Goal: Information Seeking & Learning: Check status

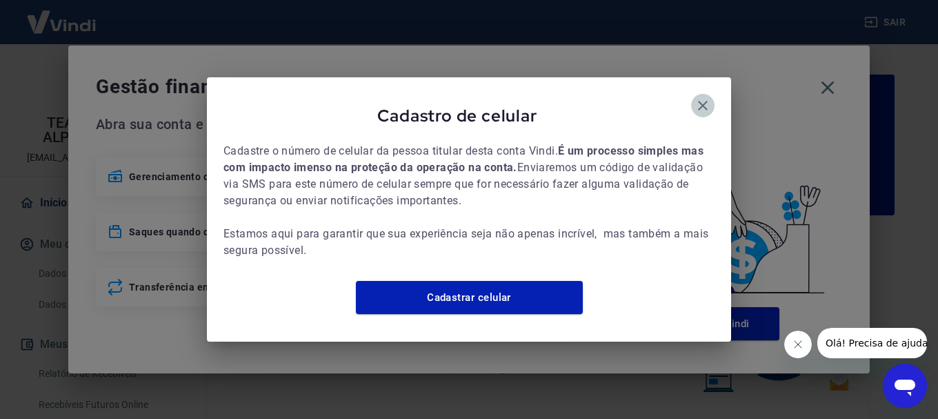
click at [700, 101] on icon "button" at bounding box center [703, 106] width 10 height 10
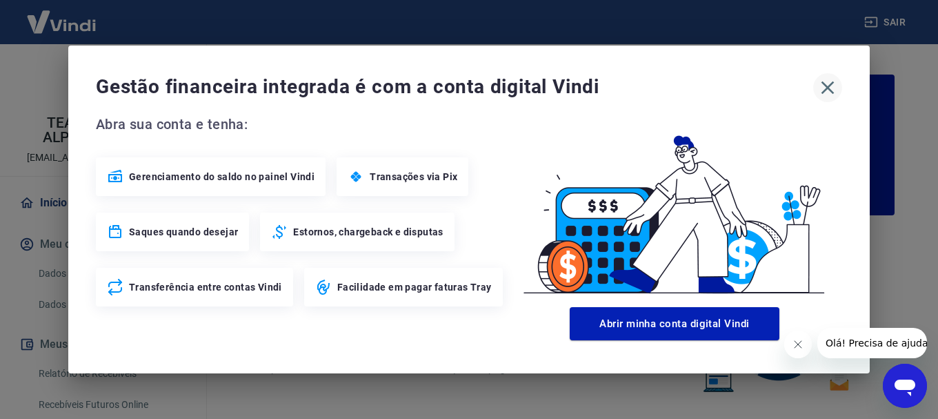
click at [829, 88] on icon "button" at bounding box center [827, 87] width 13 height 13
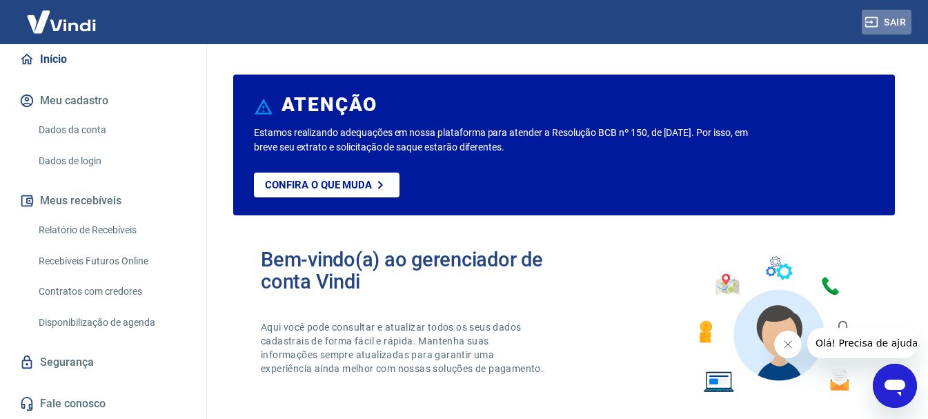
click at [892, 23] on button "Sair" at bounding box center [886, 23] width 50 height 26
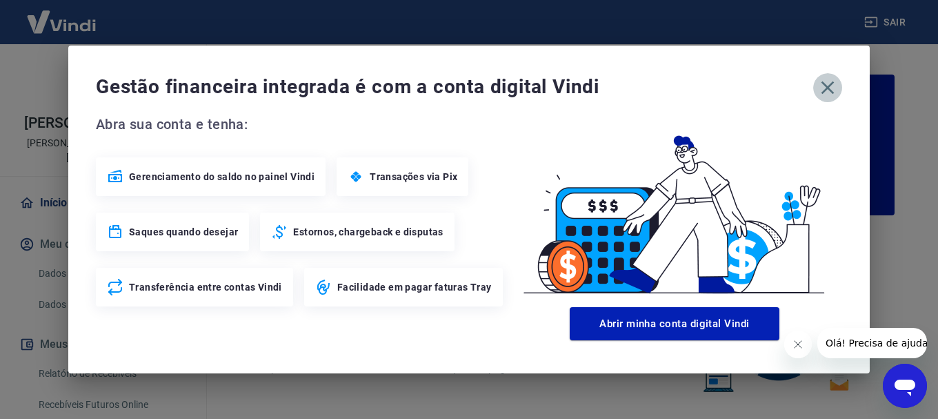
click at [830, 89] on icon "button" at bounding box center [828, 88] width 22 height 22
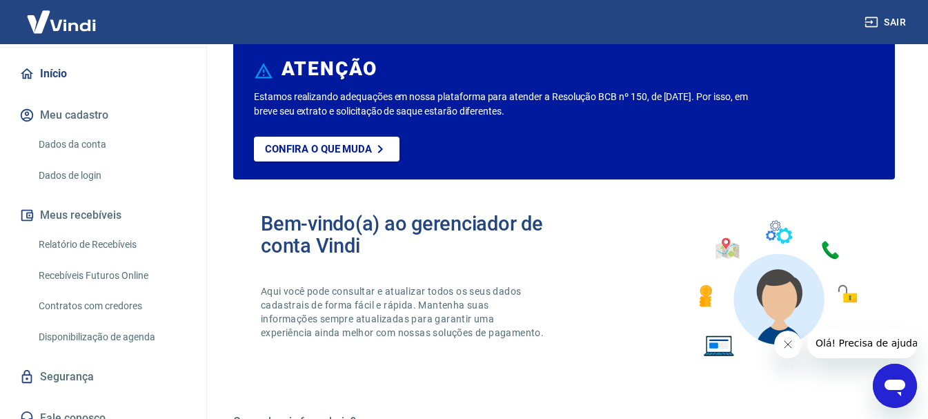
scroll to position [69, 0]
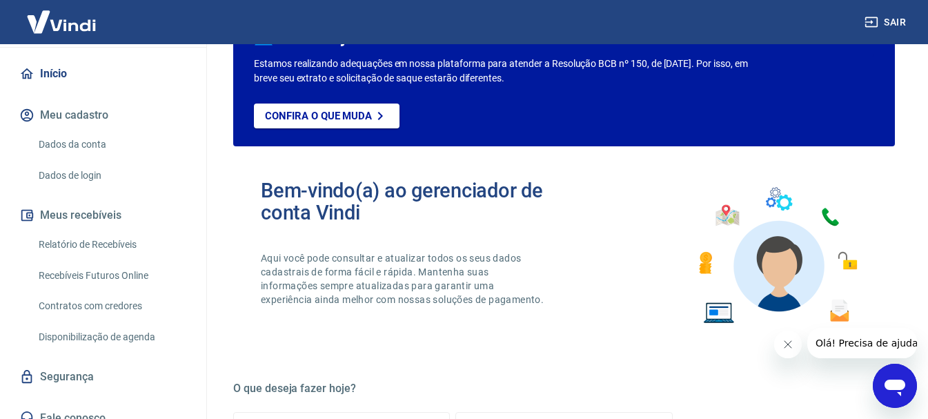
click at [91, 230] on link "Relatório de Recebíveis" at bounding box center [111, 244] width 157 height 28
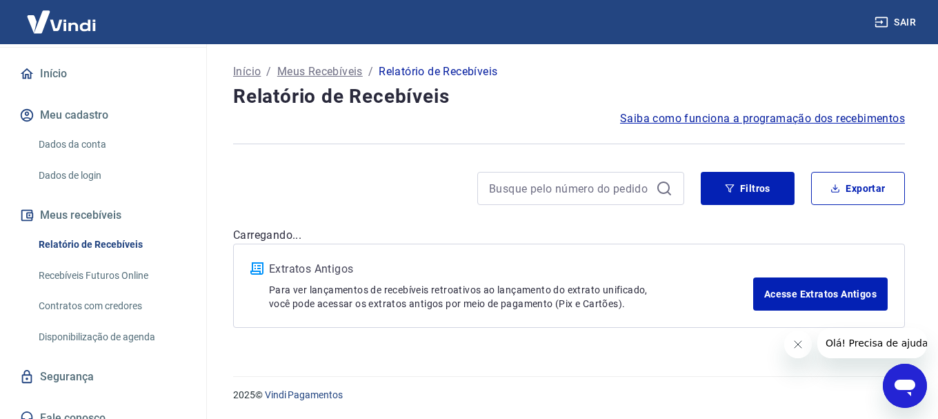
click at [82, 200] on button "Meus recebíveis" at bounding box center [103, 215] width 173 height 30
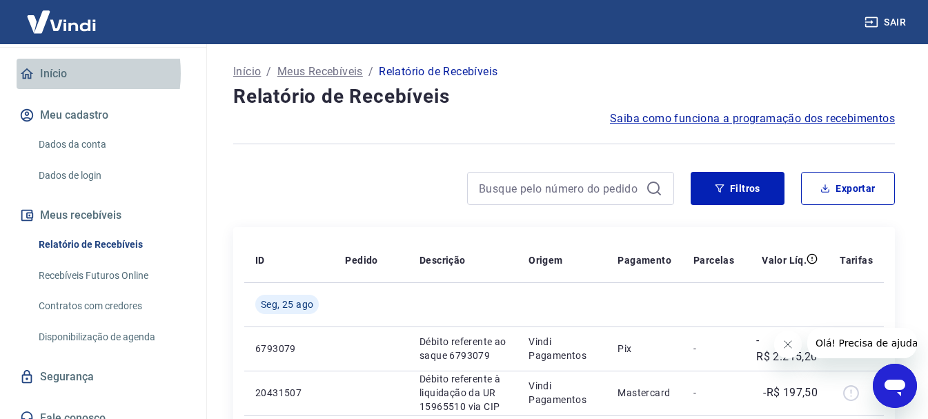
click at [47, 59] on link "Início" at bounding box center [103, 74] width 173 height 30
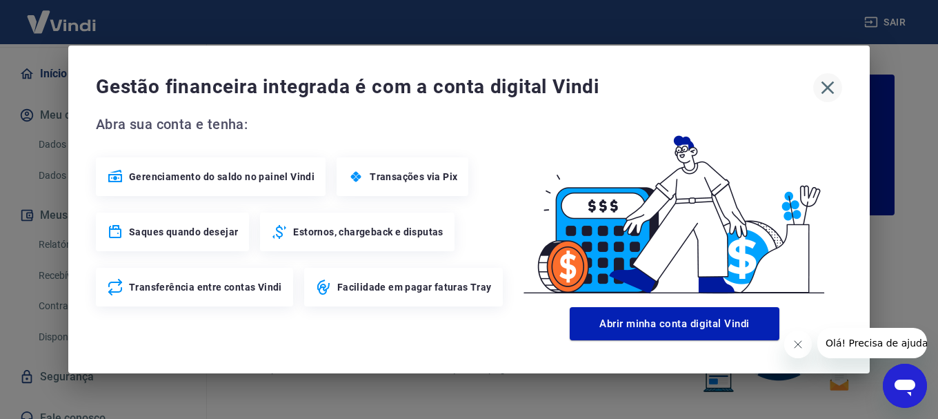
click at [830, 83] on icon "button" at bounding box center [828, 88] width 22 height 22
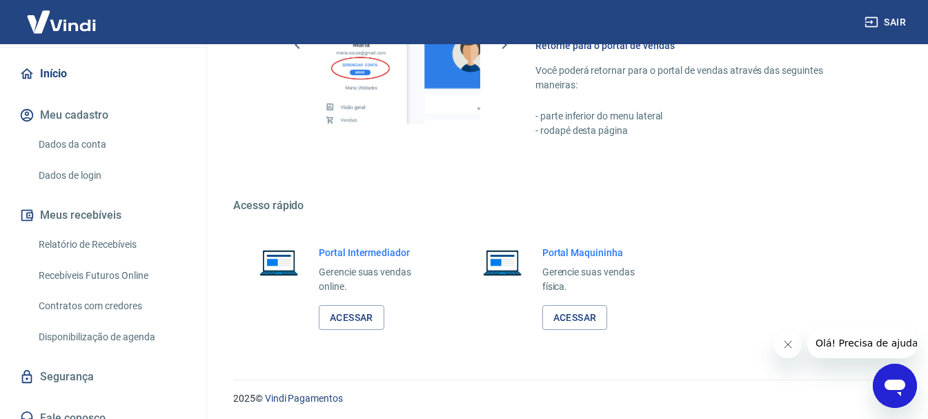
scroll to position [856, 0]
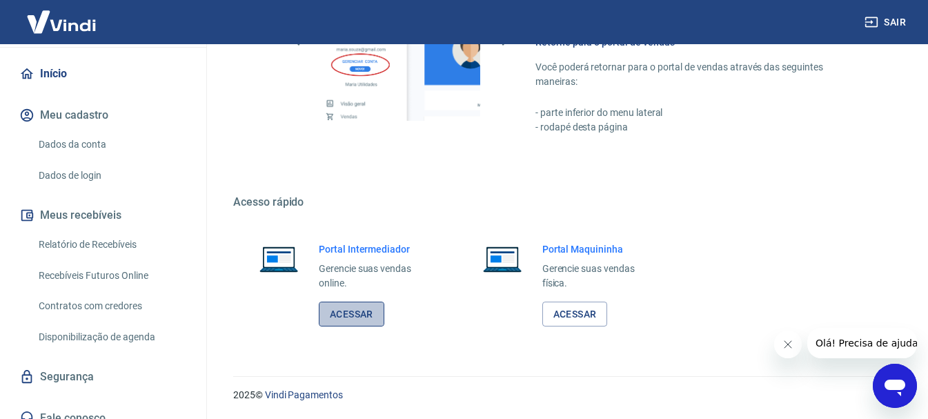
click at [338, 316] on link "Acessar" at bounding box center [352, 314] width 66 height 26
click at [877, 17] on icon "button" at bounding box center [871, 22] width 14 height 14
